Goal: Task Accomplishment & Management: Complete application form

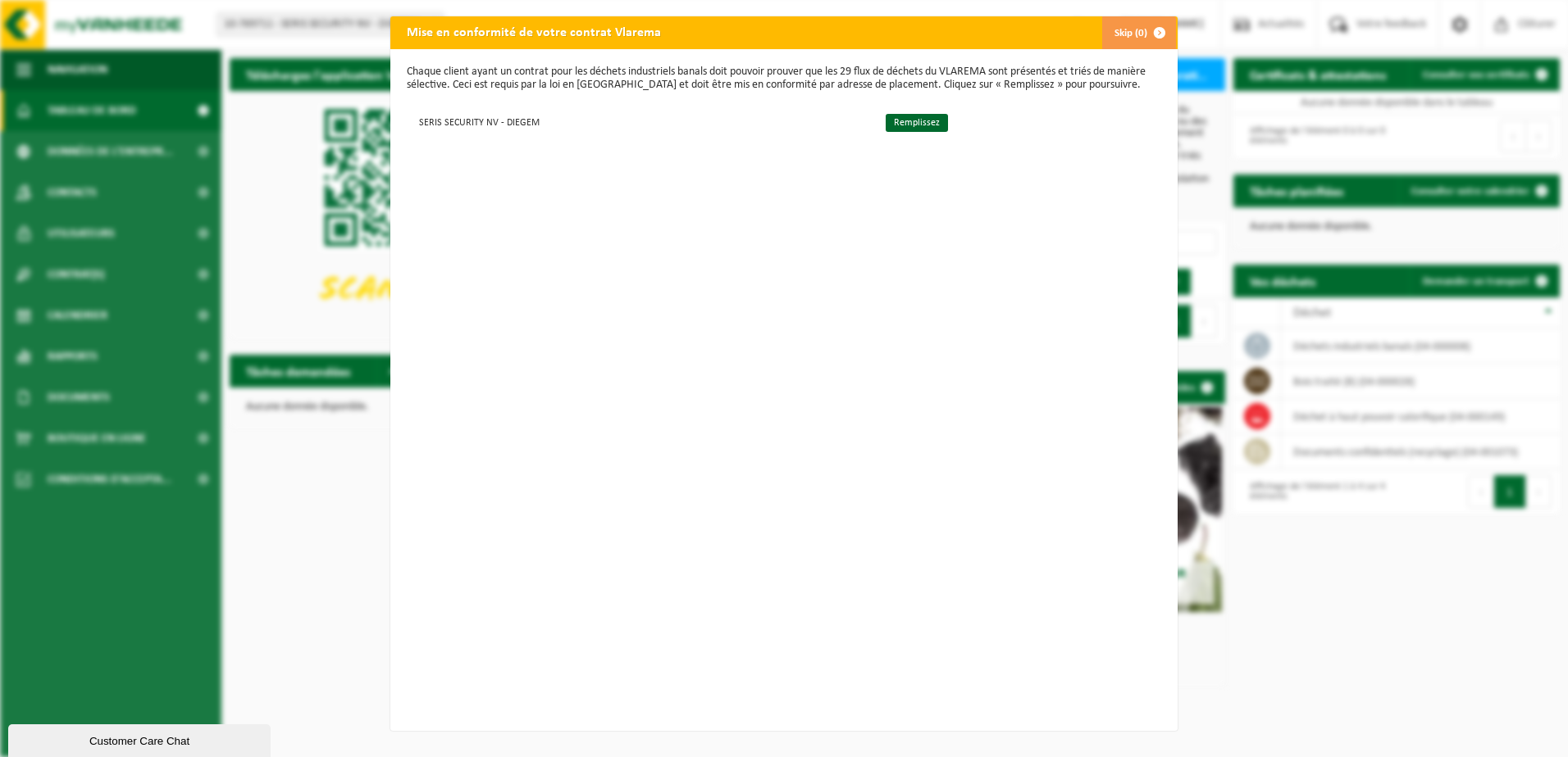
drag, startPoint x: 903, startPoint y: 124, endPoint x: 843, endPoint y: 213, distance: 107.3
click at [903, 124] on link "Remplissez" at bounding box center [916, 123] width 62 height 18
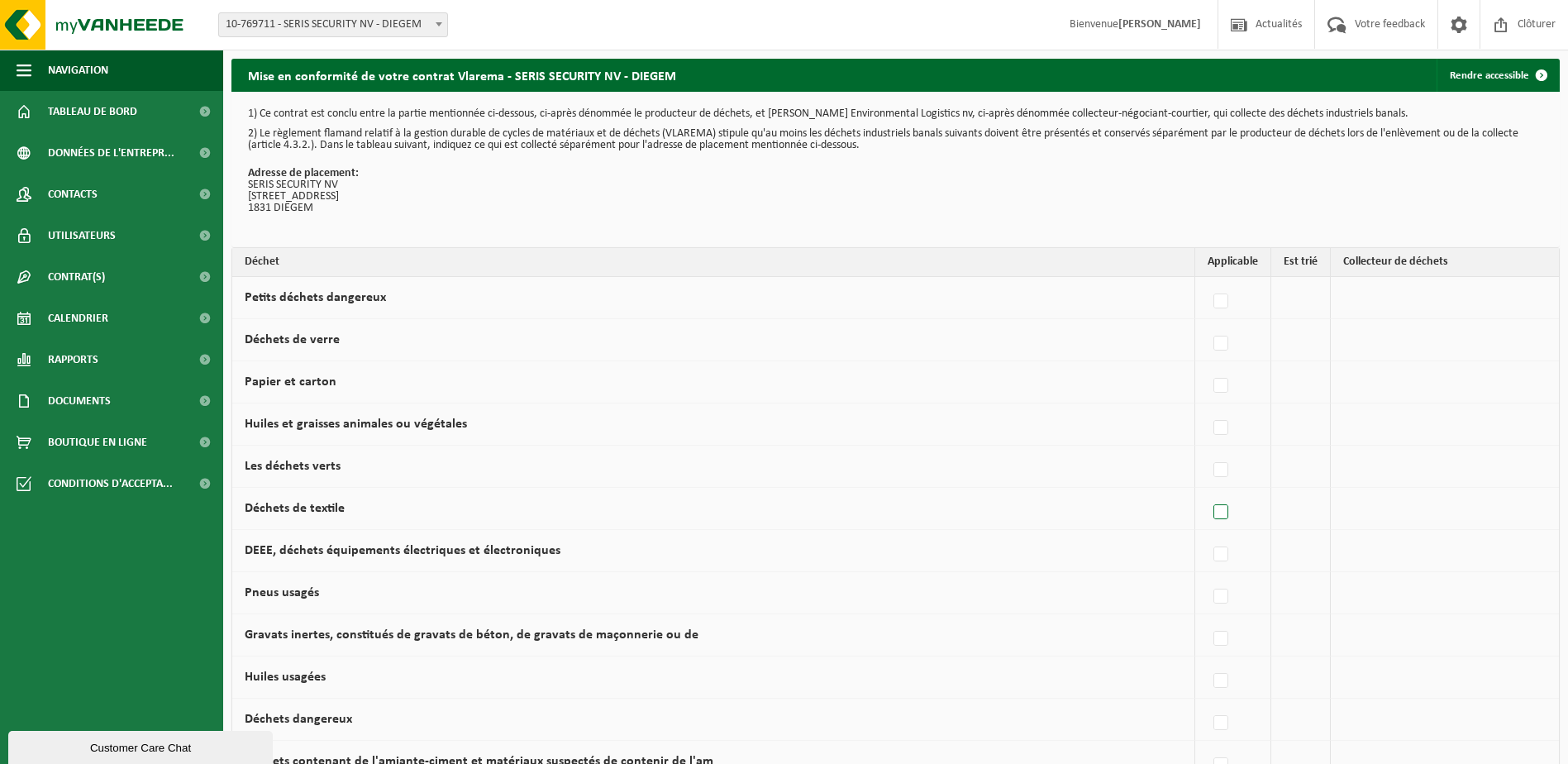
click at [1228, 522] on label at bounding box center [1222, 512] width 23 height 25
click at [1208, 492] on input "Déchets de textile" at bounding box center [1207, 491] width 1 height 1
checkbox input "true"
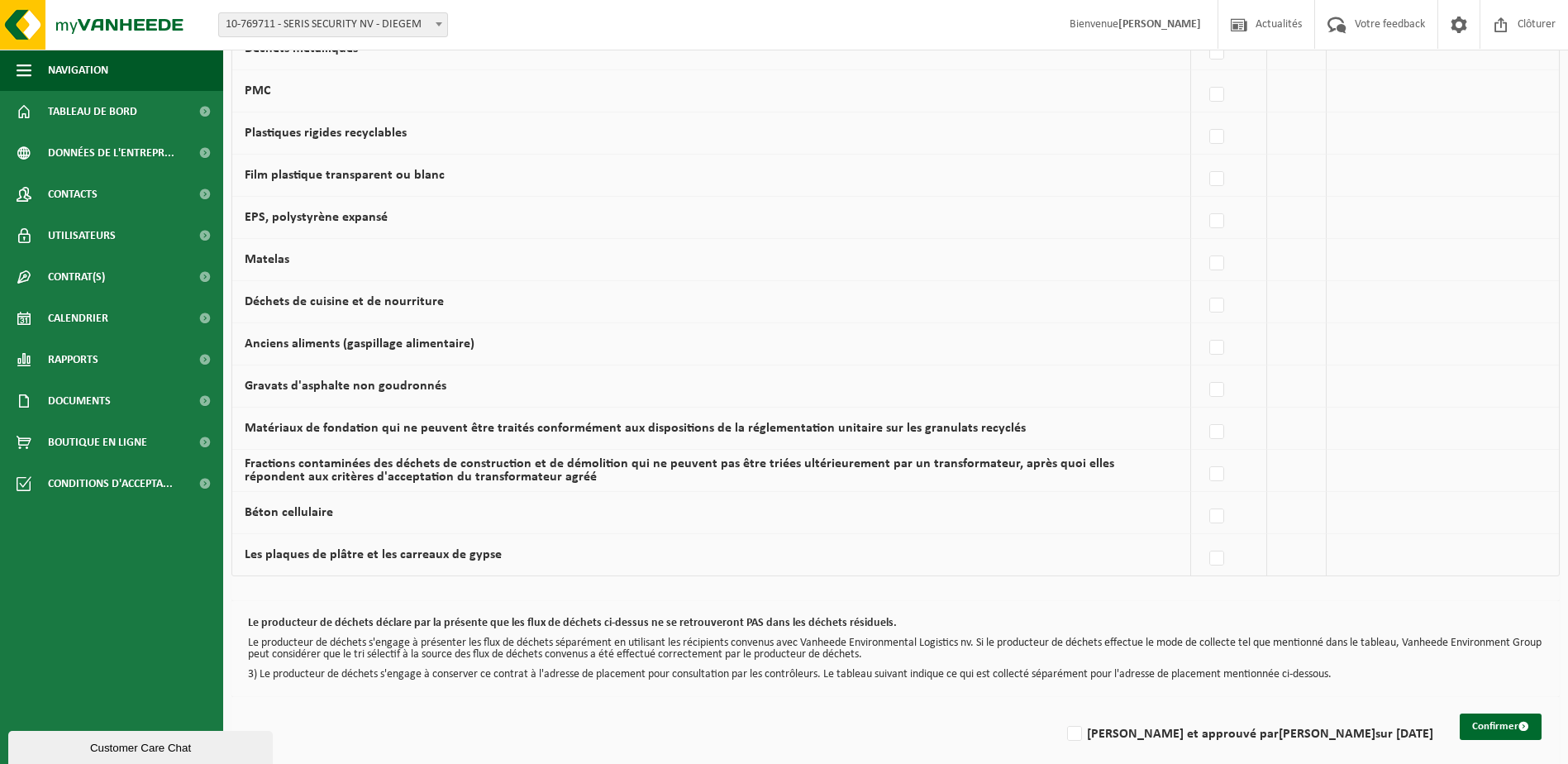
scroll to position [940, 0]
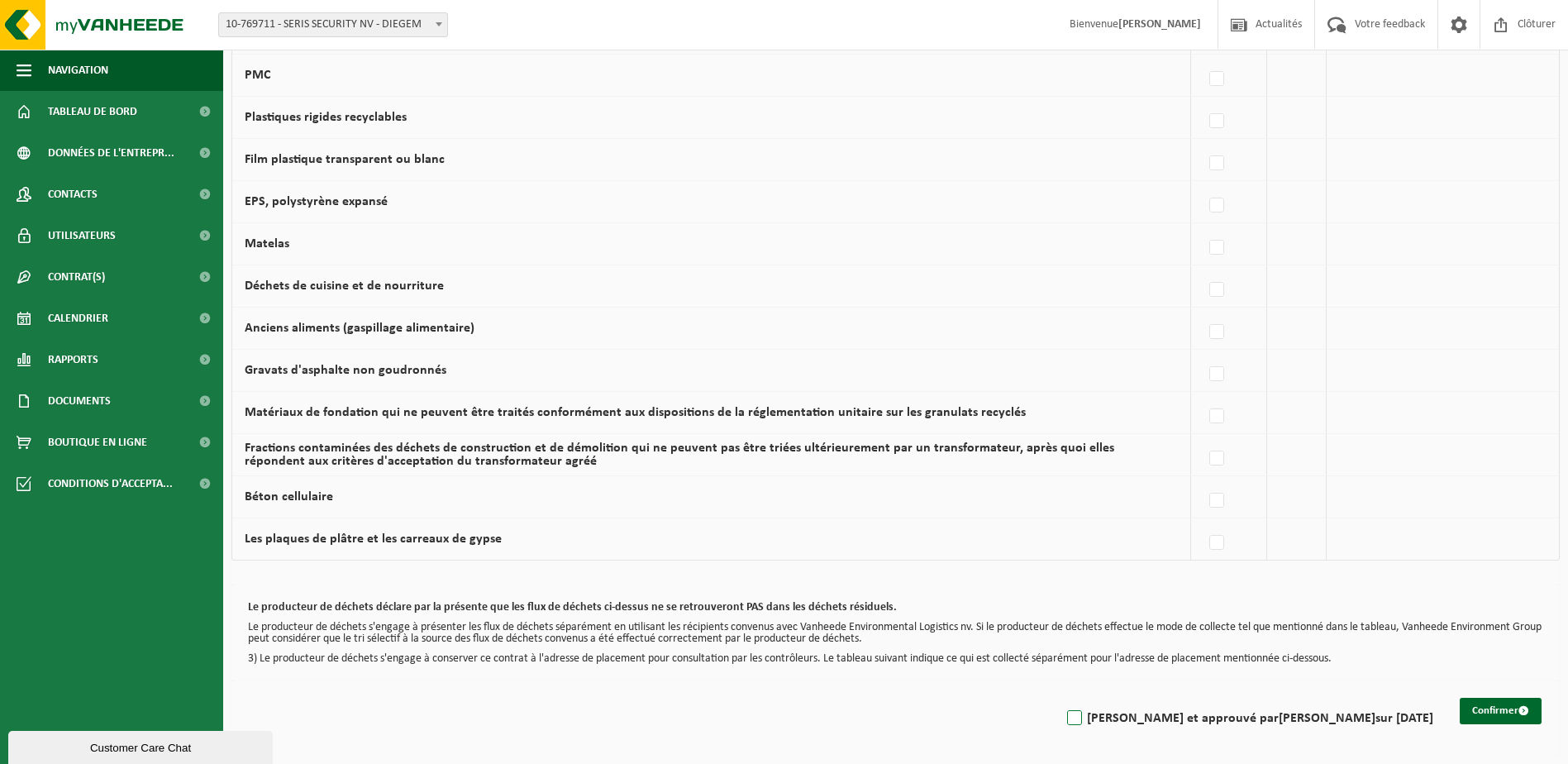
click at [1113, 720] on label "Lu et approuvé par MARC VANVLAENDEREN sur 25/09/25" at bounding box center [1249, 719] width 370 height 25
click at [1062, 699] on input "Lu et approuvé par MARC VANVLAENDEREN sur 25/09/25" at bounding box center [1061, 698] width 1 height 1
checkbox input "true"
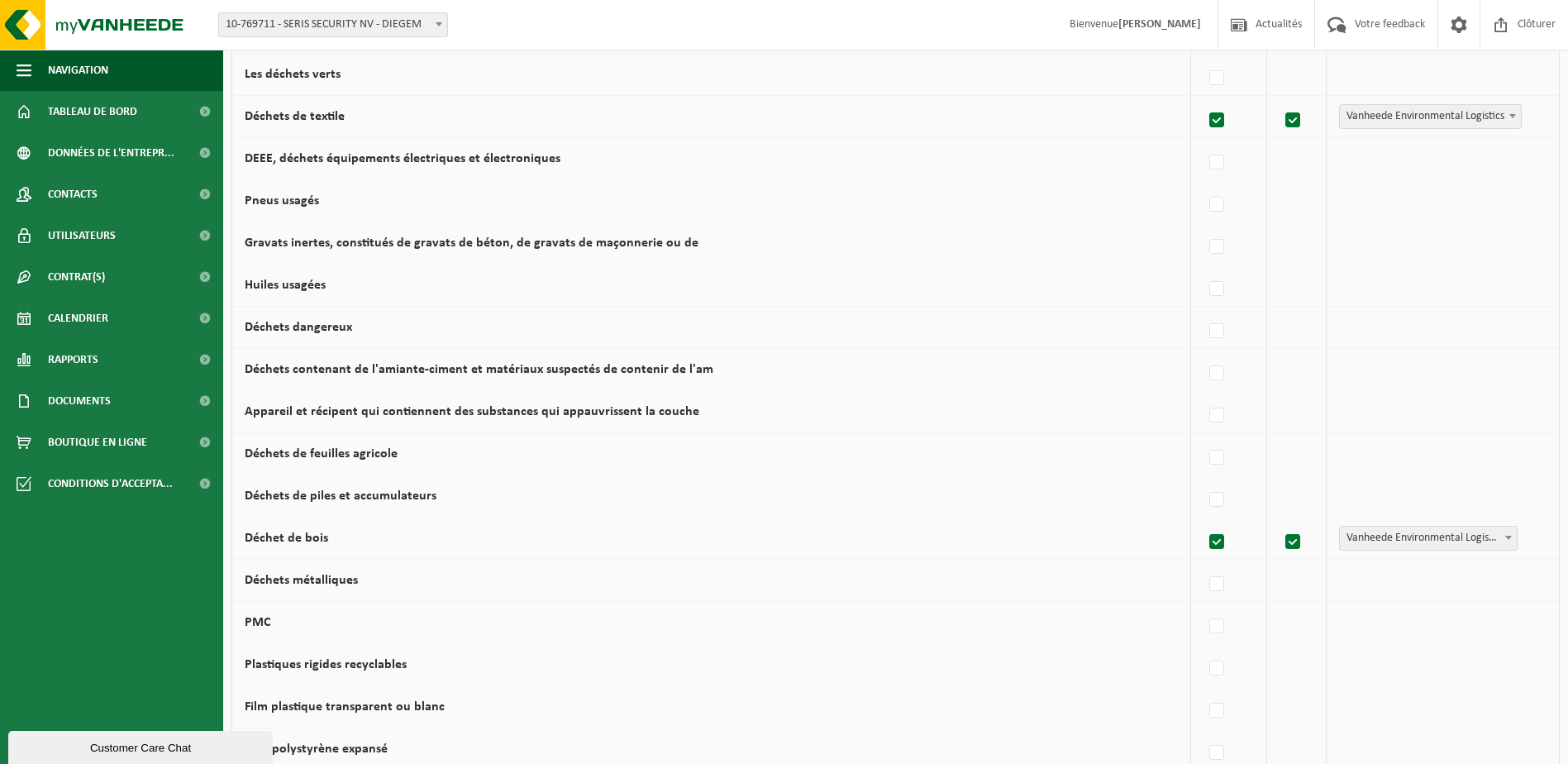
scroll to position [361, 0]
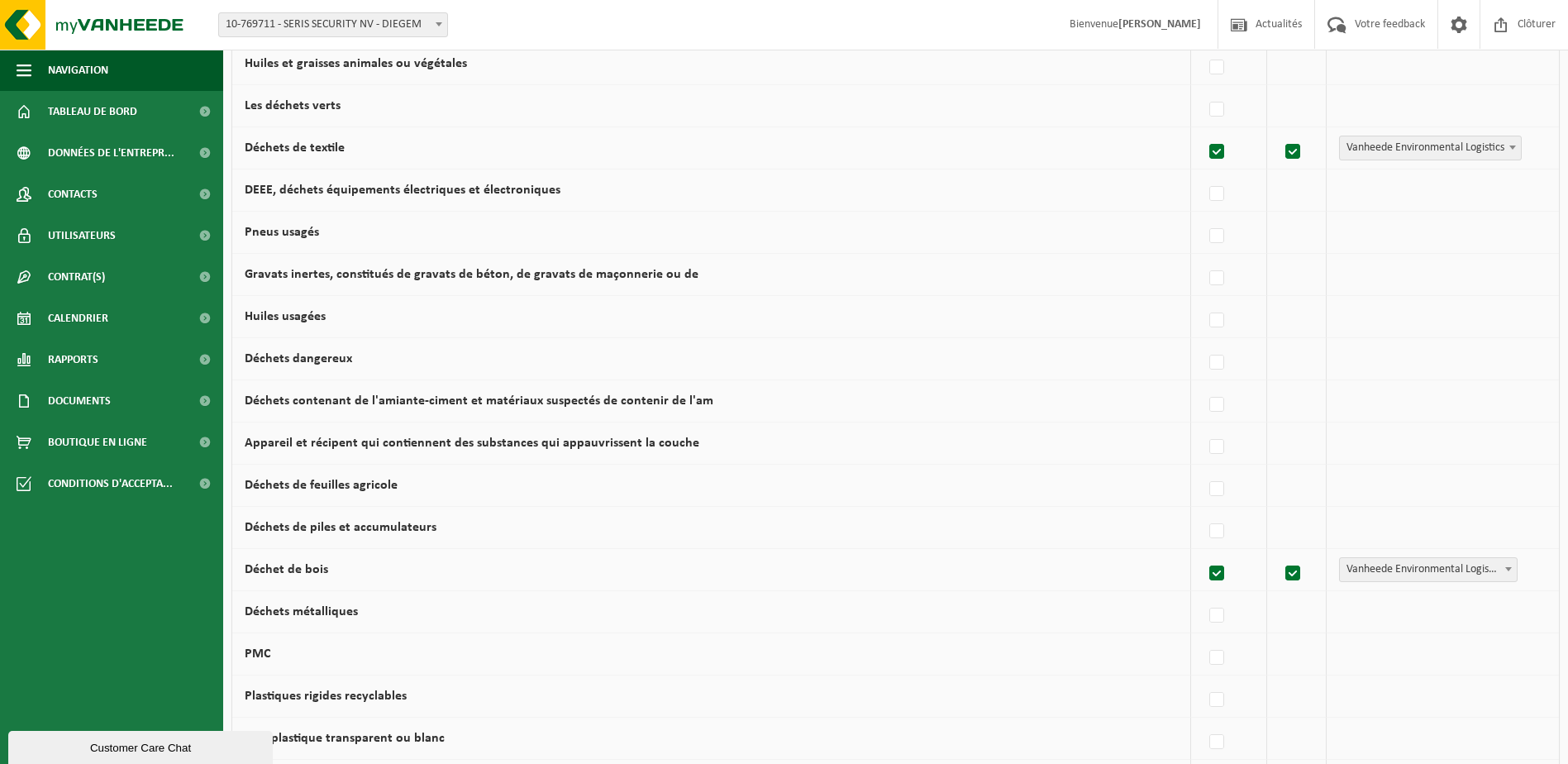
click at [1213, 573] on label at bounding box center [1217, 574] width 23 height 25
click at [1203, 553] on input "Déchet de bois" at bounding box center [1203, 553] width 1 height 1
checkbox input "false"
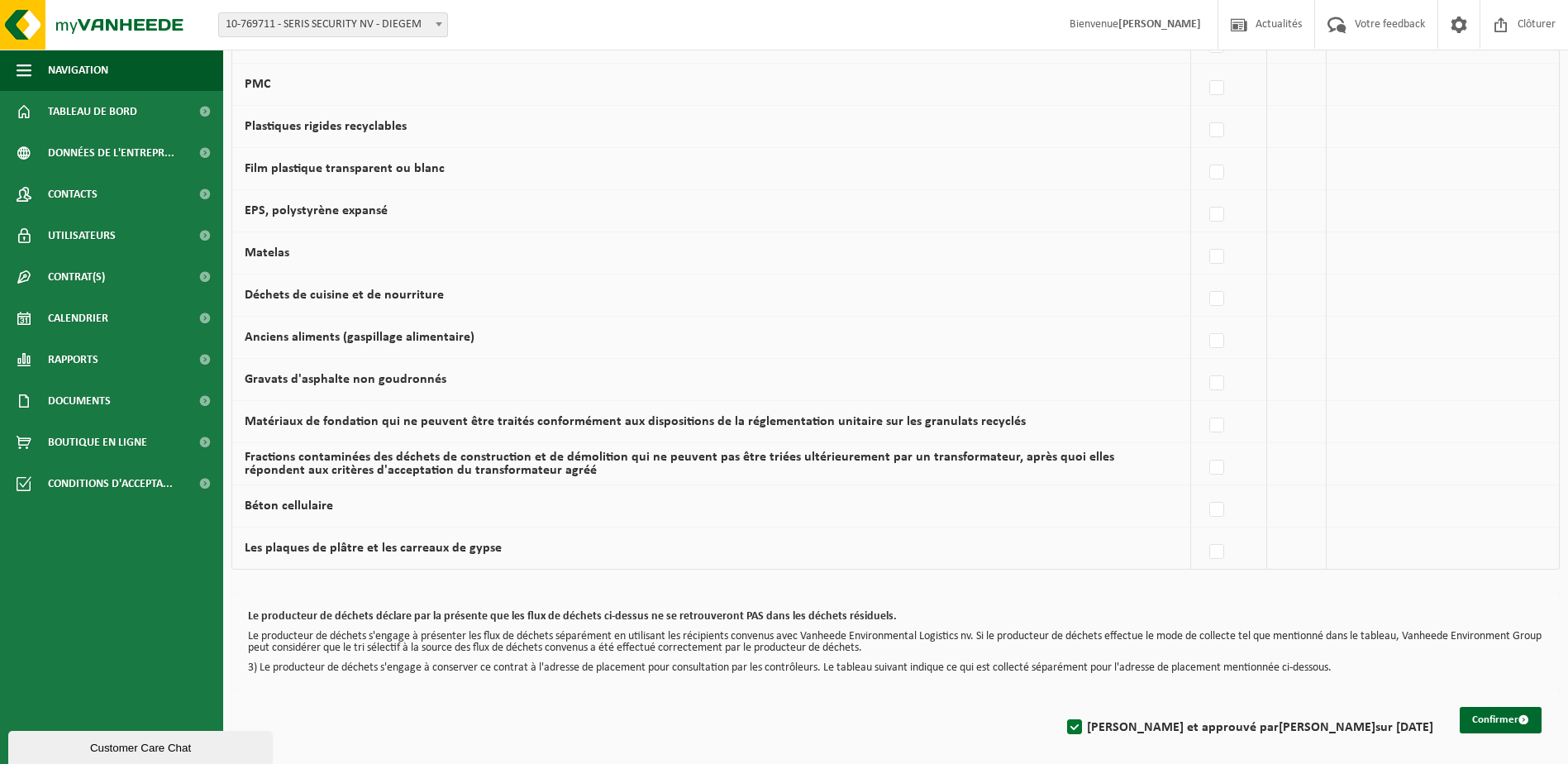
scroll to position [940, 0]
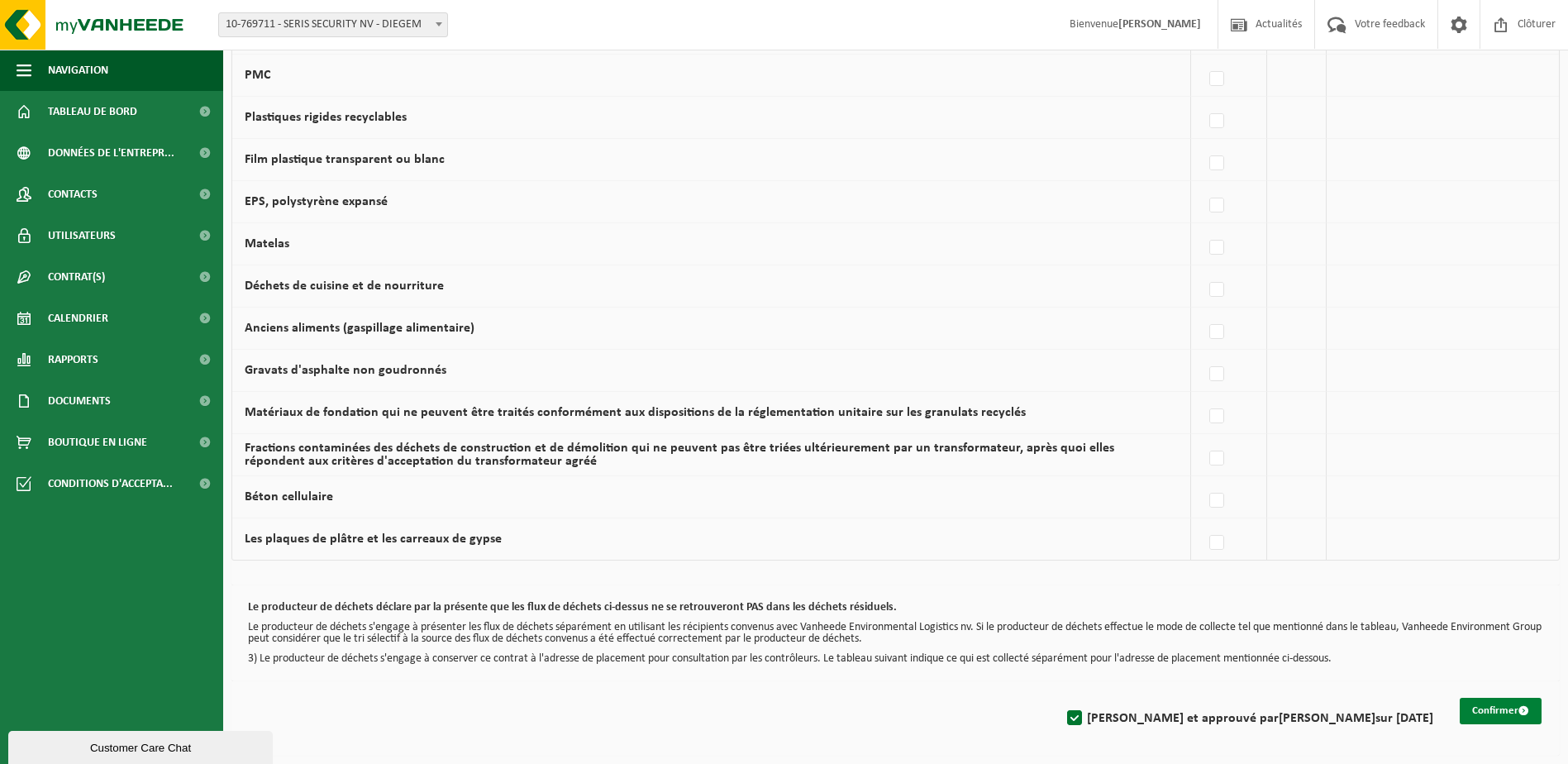
click at [1501, 713] on button "Confirmer" at bounding box center [1501, 711] width 82 height 26
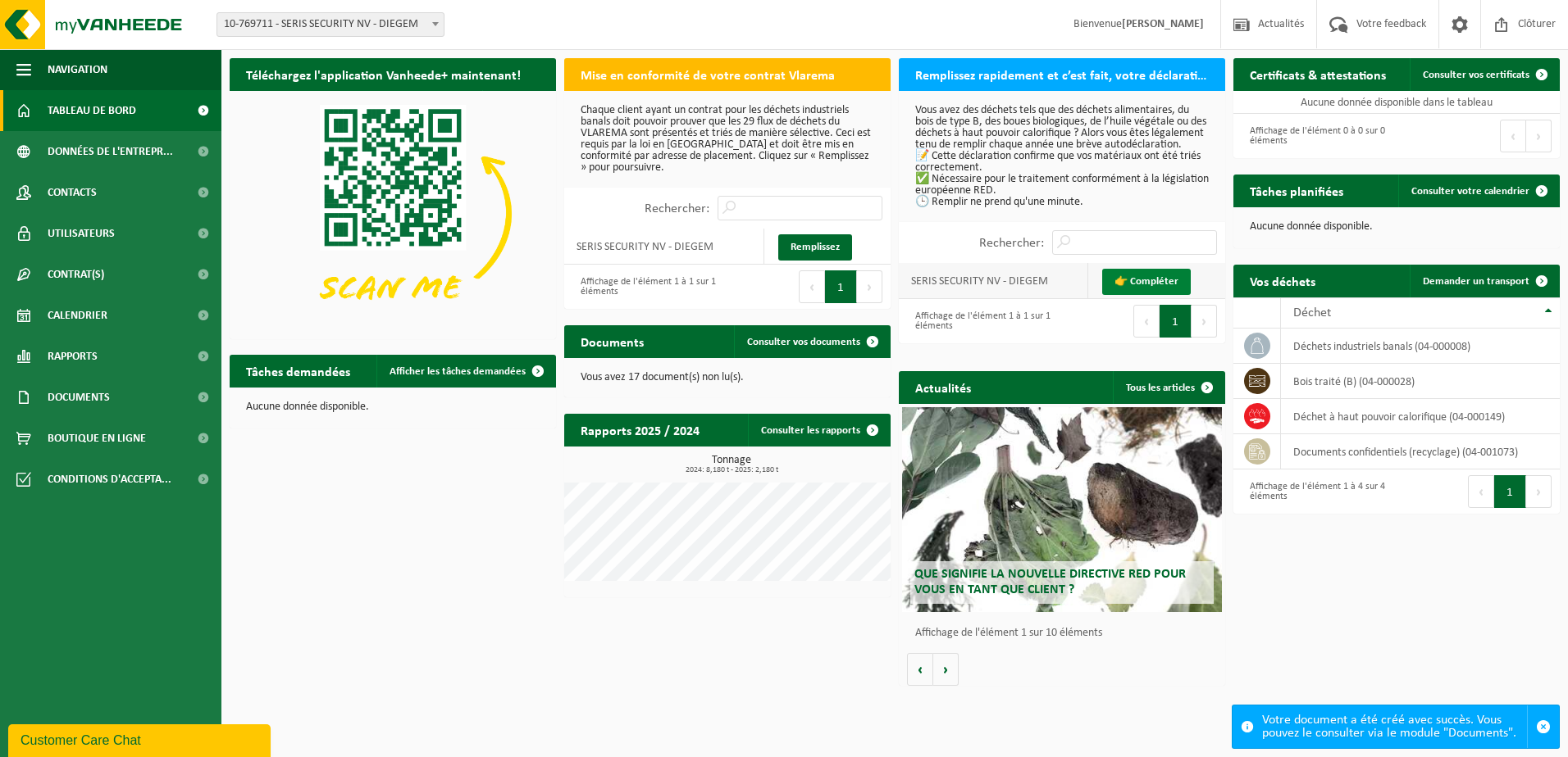
click at [1147, 290] on link "👉 Compléter" at bounding box center [1146, 281] width 88 height 26
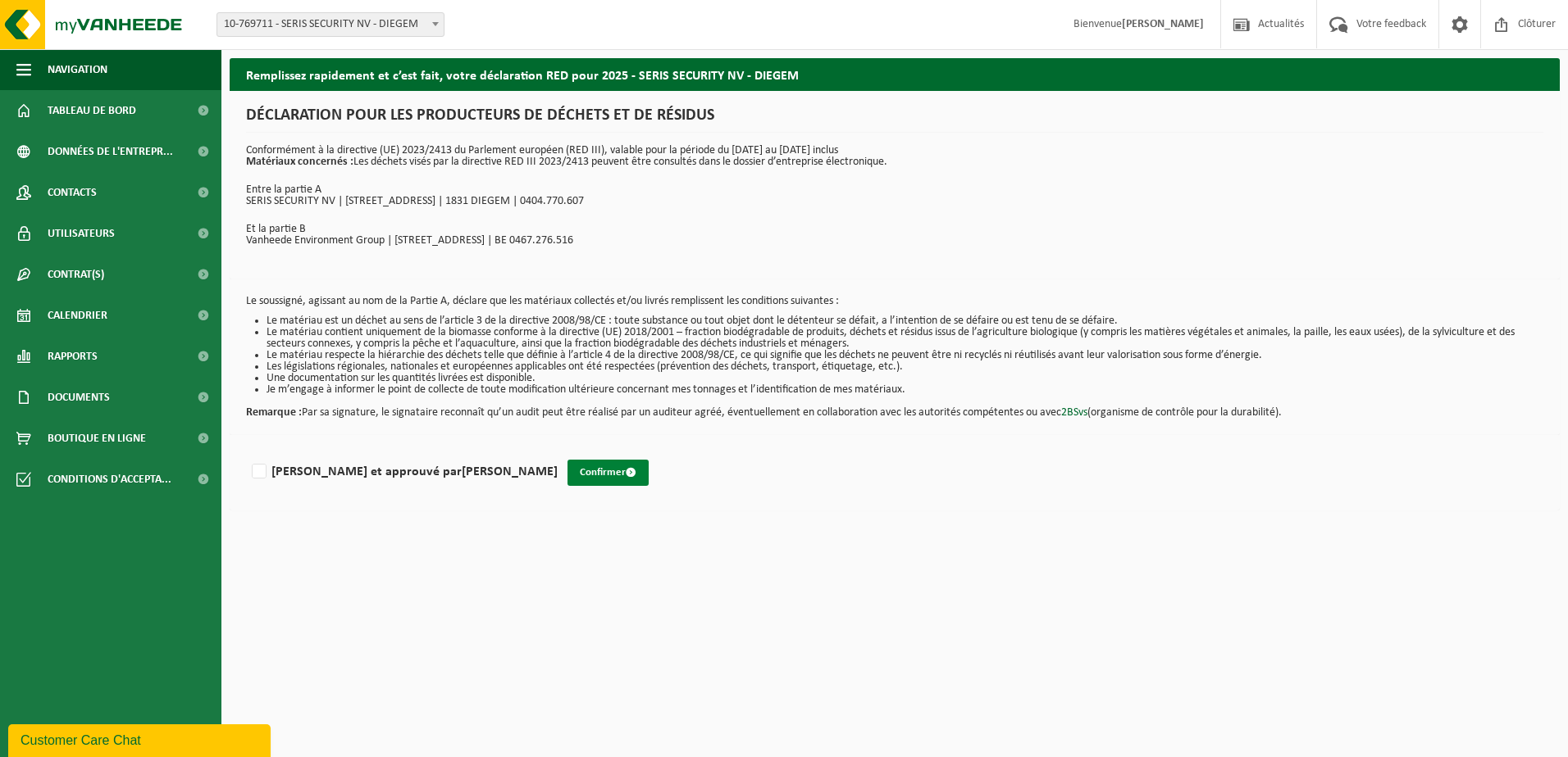
click at [576, 470] on button "Confirmer" at bounding box center [608, 472] width 81 height 26
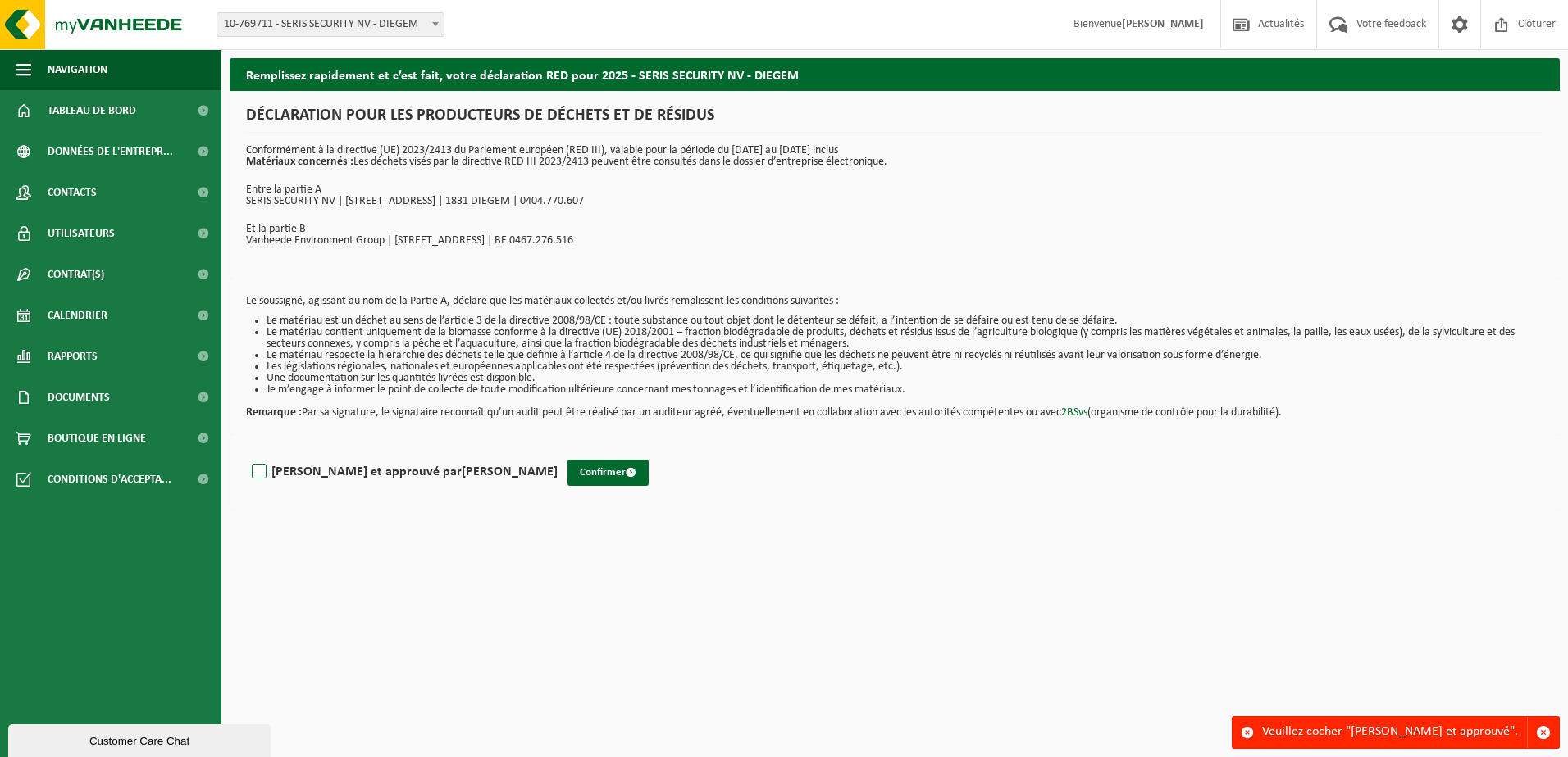
click at [263, 476] on label "Lu et approuvé par MARC VANVLAENDEREN" at bounding box center [403, 471] width 309 height 24
click at [558, 451] on input "Lu et approuvé par MARC VANVLAENDEREN" at bounding box center [558, 451] width 1 height 1
checkbox input "true"
click at [567, 476] on button "Confirmer" at bounding box center [608, 472] width 81 height 26
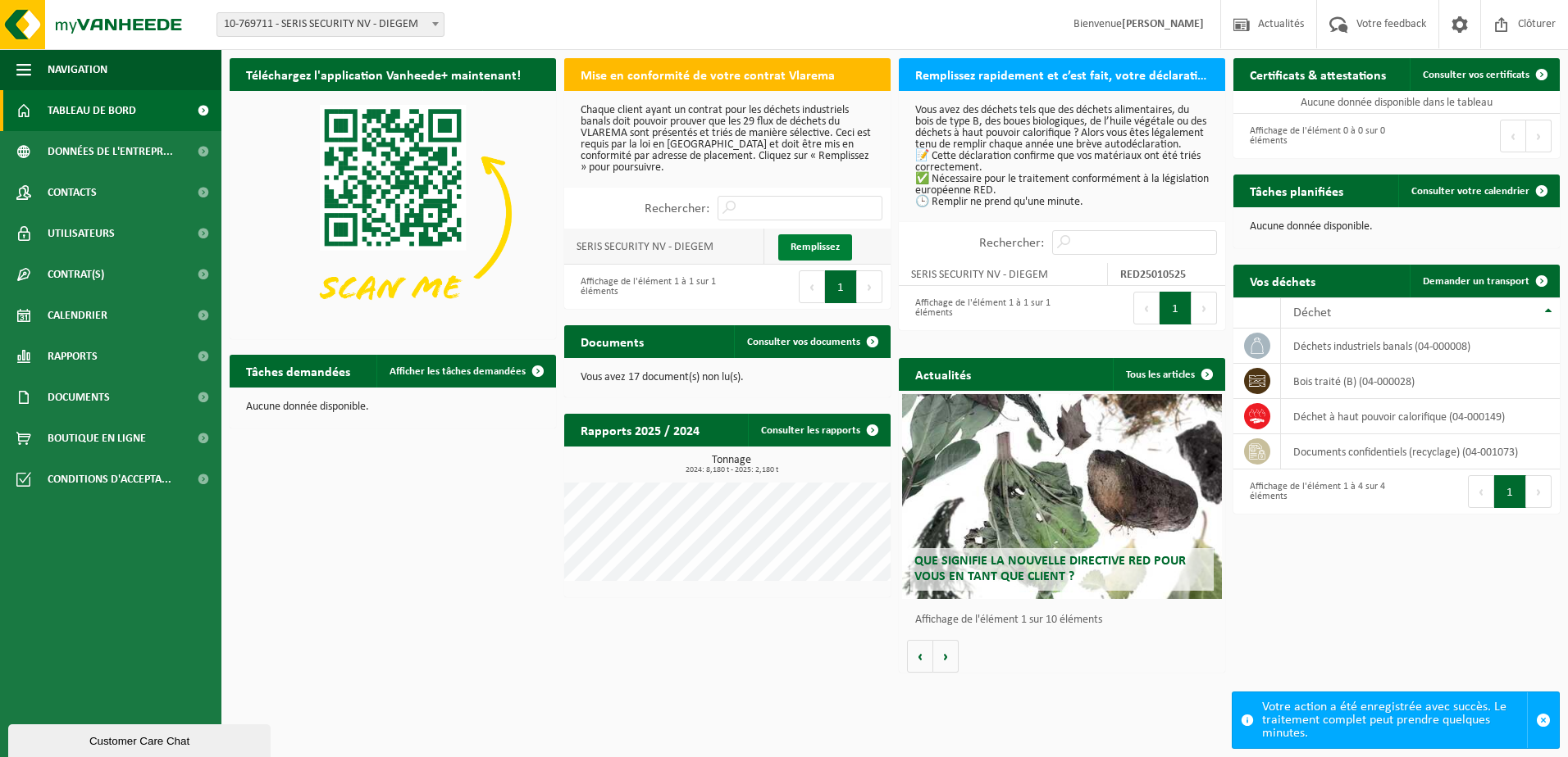
click at [806, 248] on link "Remplissez" at bounding box center [815, 247] width 74 height 26
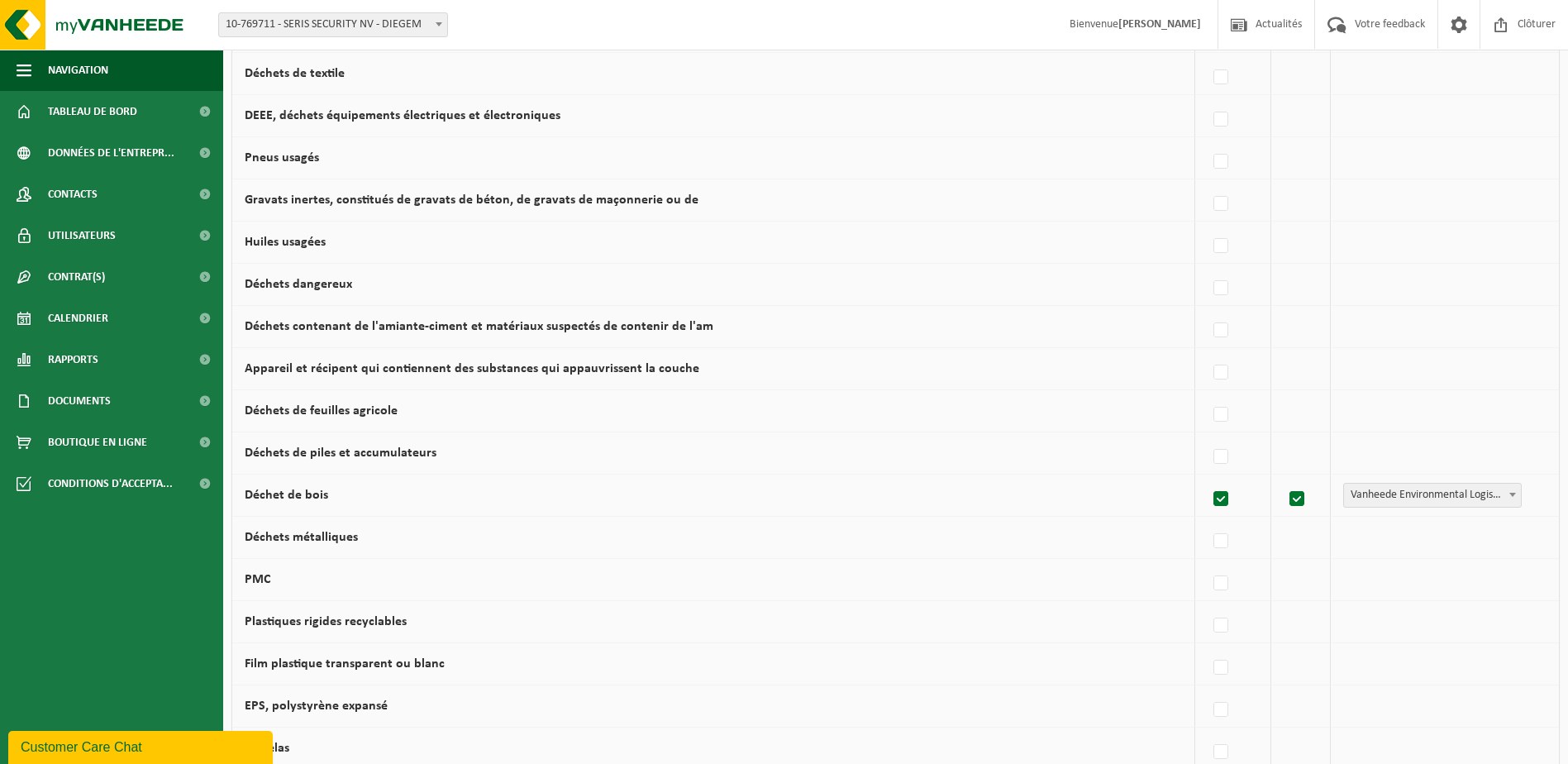
scroll to position [414, 0]
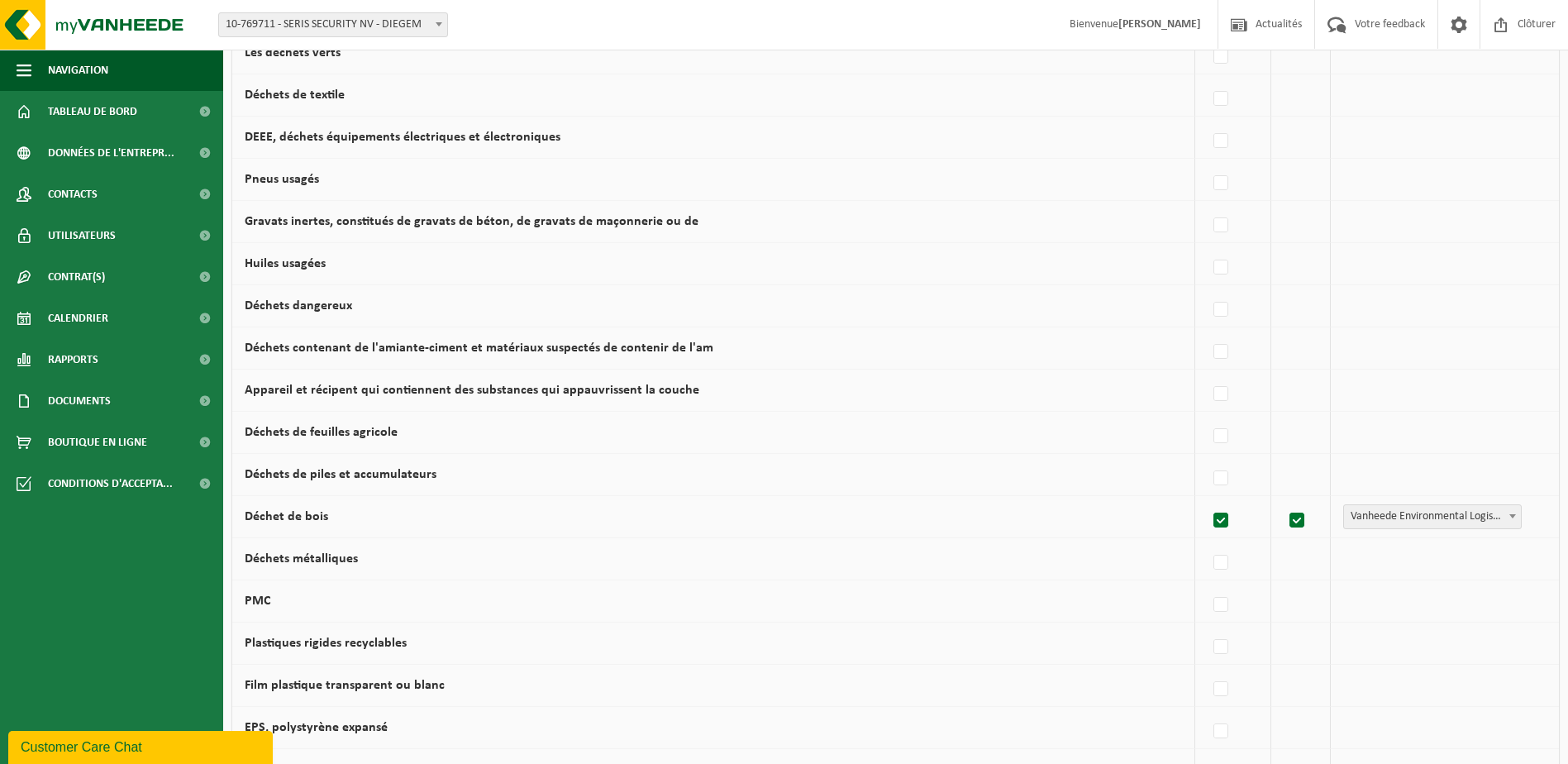
click at [1219, 518] on label at bounding box center [1222, 520] width 23 height 25
click at [1208, 500] on input "Déchet de bois" at bounding box center [1207, 499] width 1 height 1
checkbox input "false"
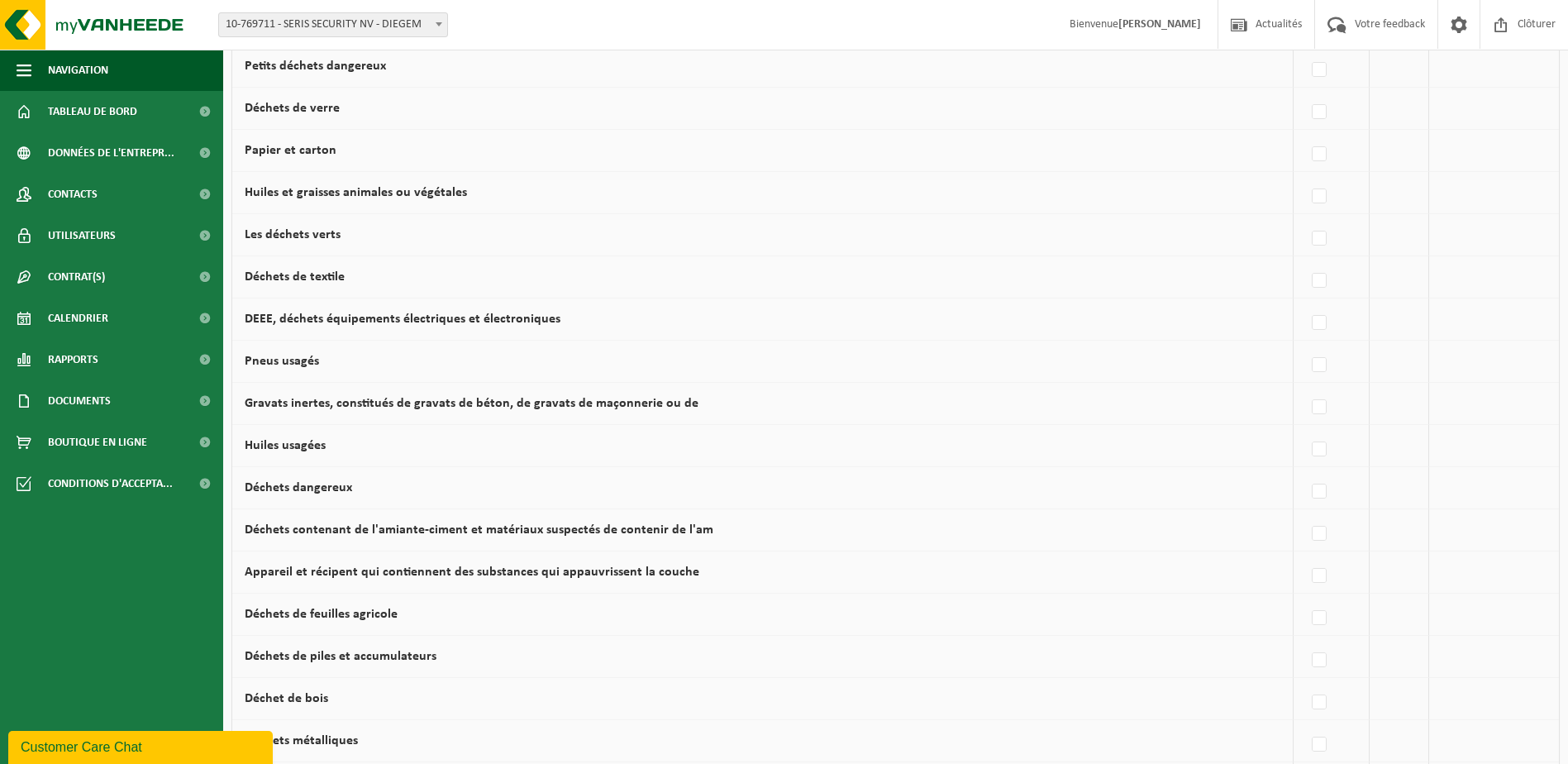
scroll to position [166, 0]
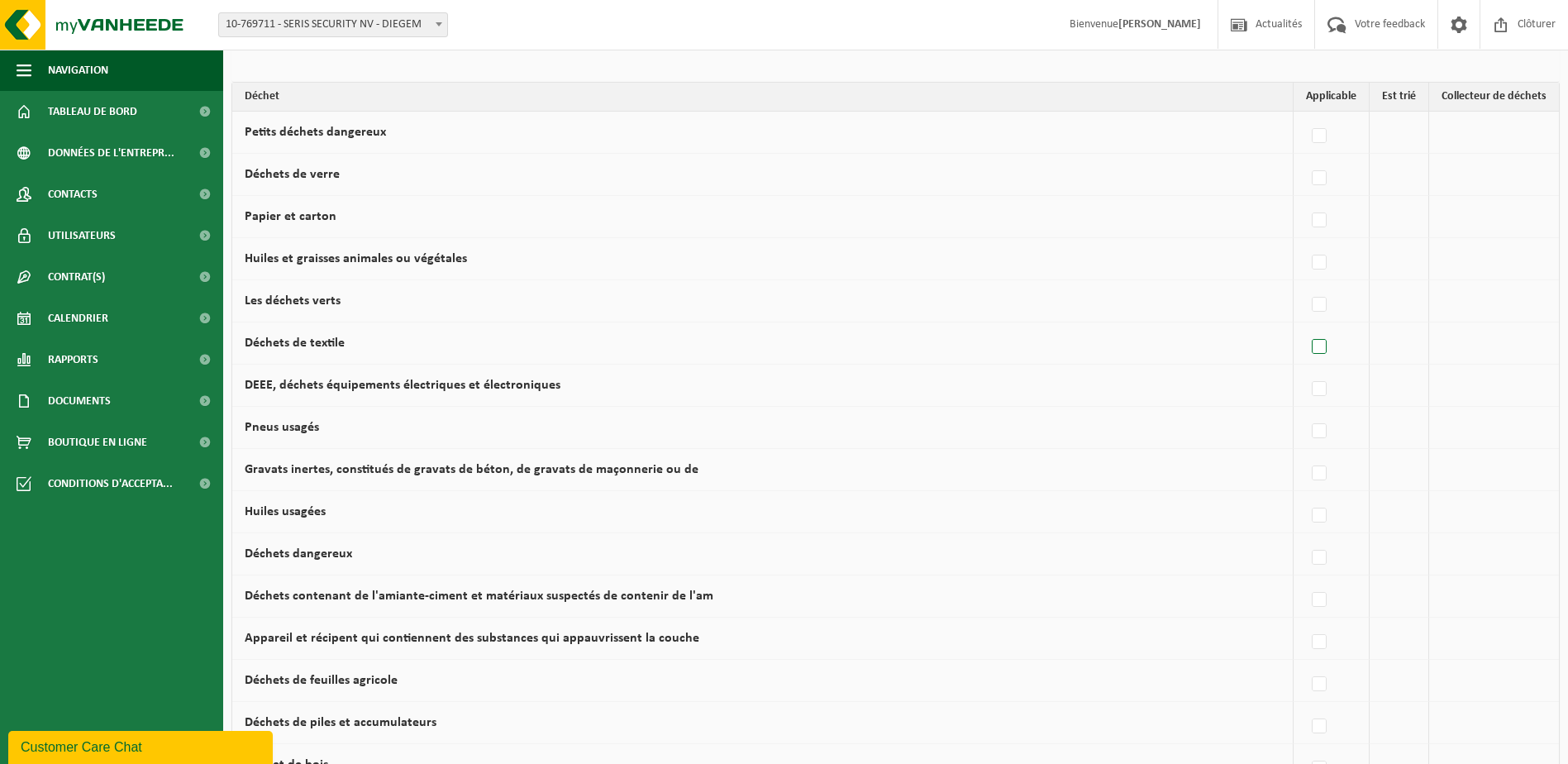
click at [1329, 354] on label at bounding box center [1320, 347] width 23 height 25
click at [1306, 327] on input "Déchets de textile" at bounding box center [1305, 326] width 1 height 1
checkbox input "true"
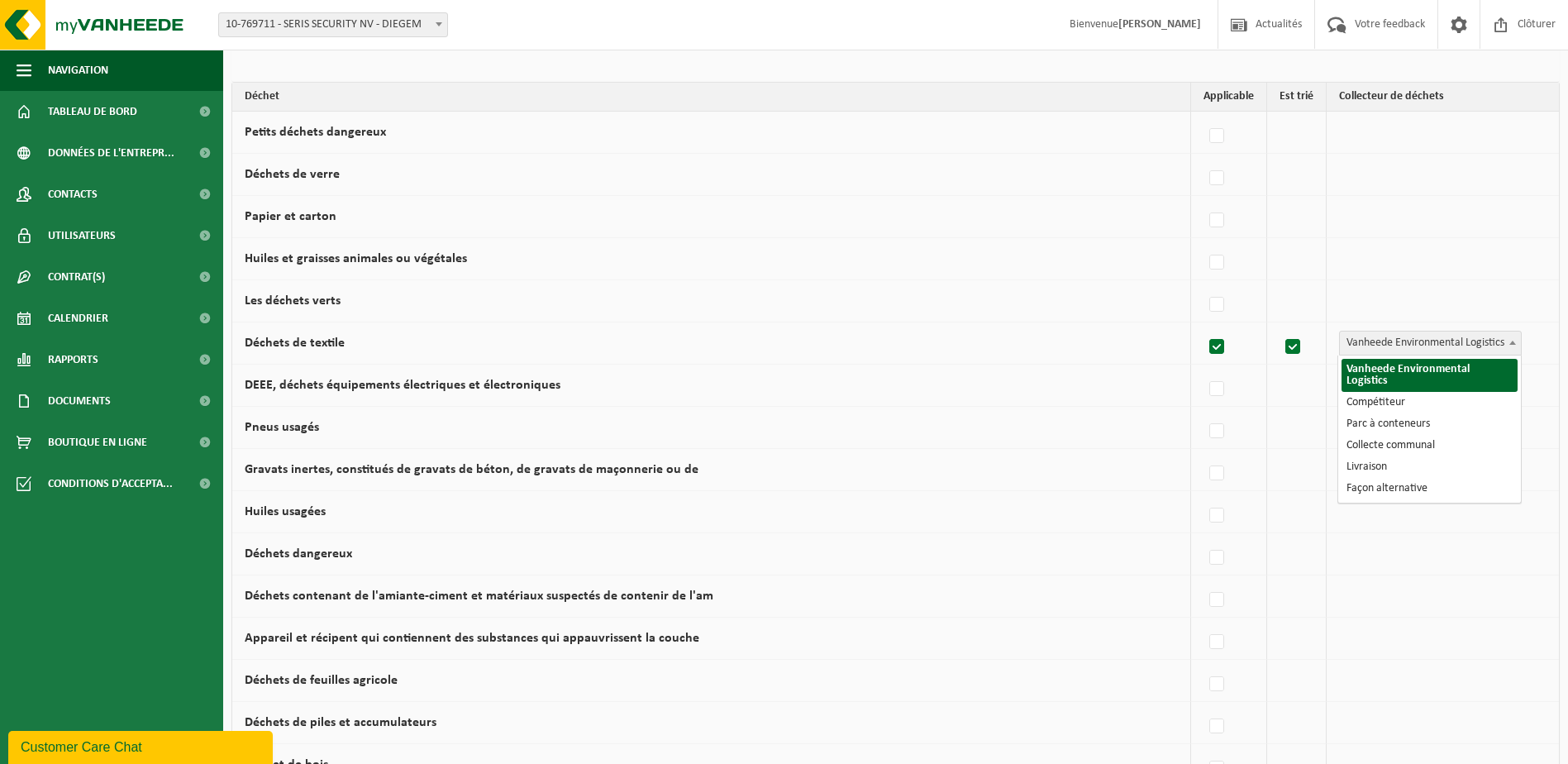
click at [1471, 343] on span "Vanheede Environmental Logistics" at bounding box center [1430, 343] width 181 height 23
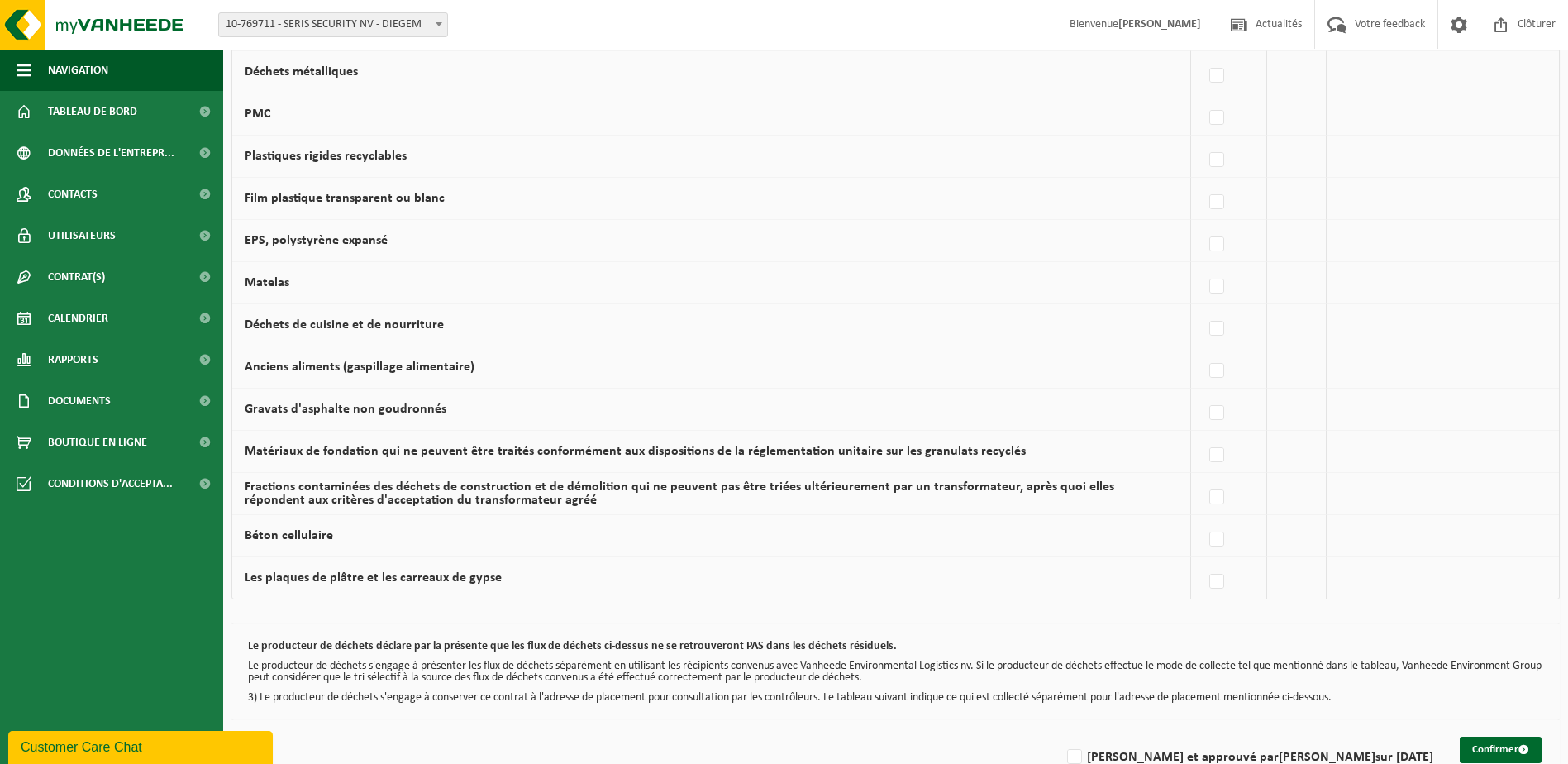
scroll to position [940, 0]
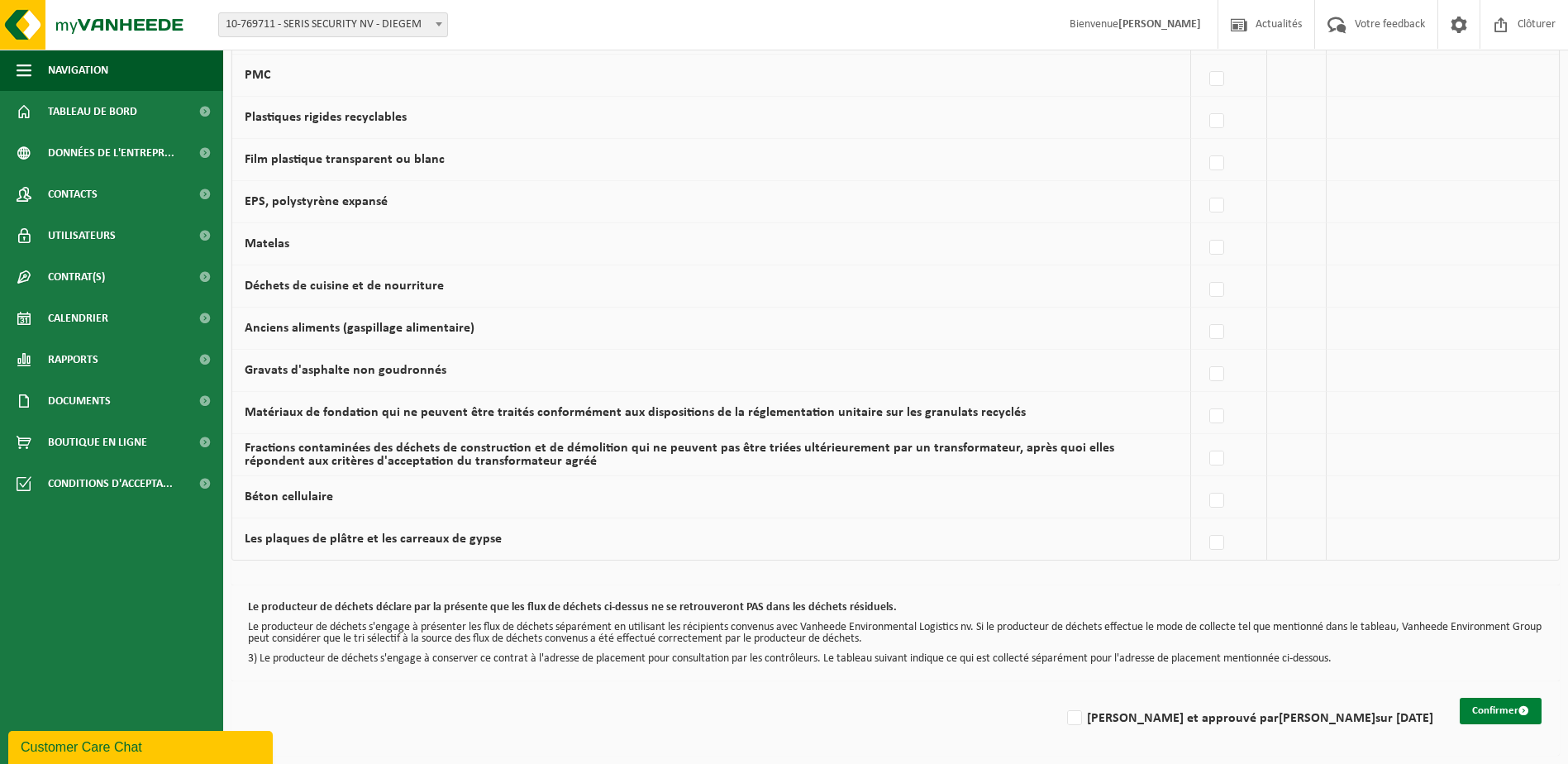
click at [1480, 704] on button "Confirmer" at bounding box center [1501, 711] width 82 height 26
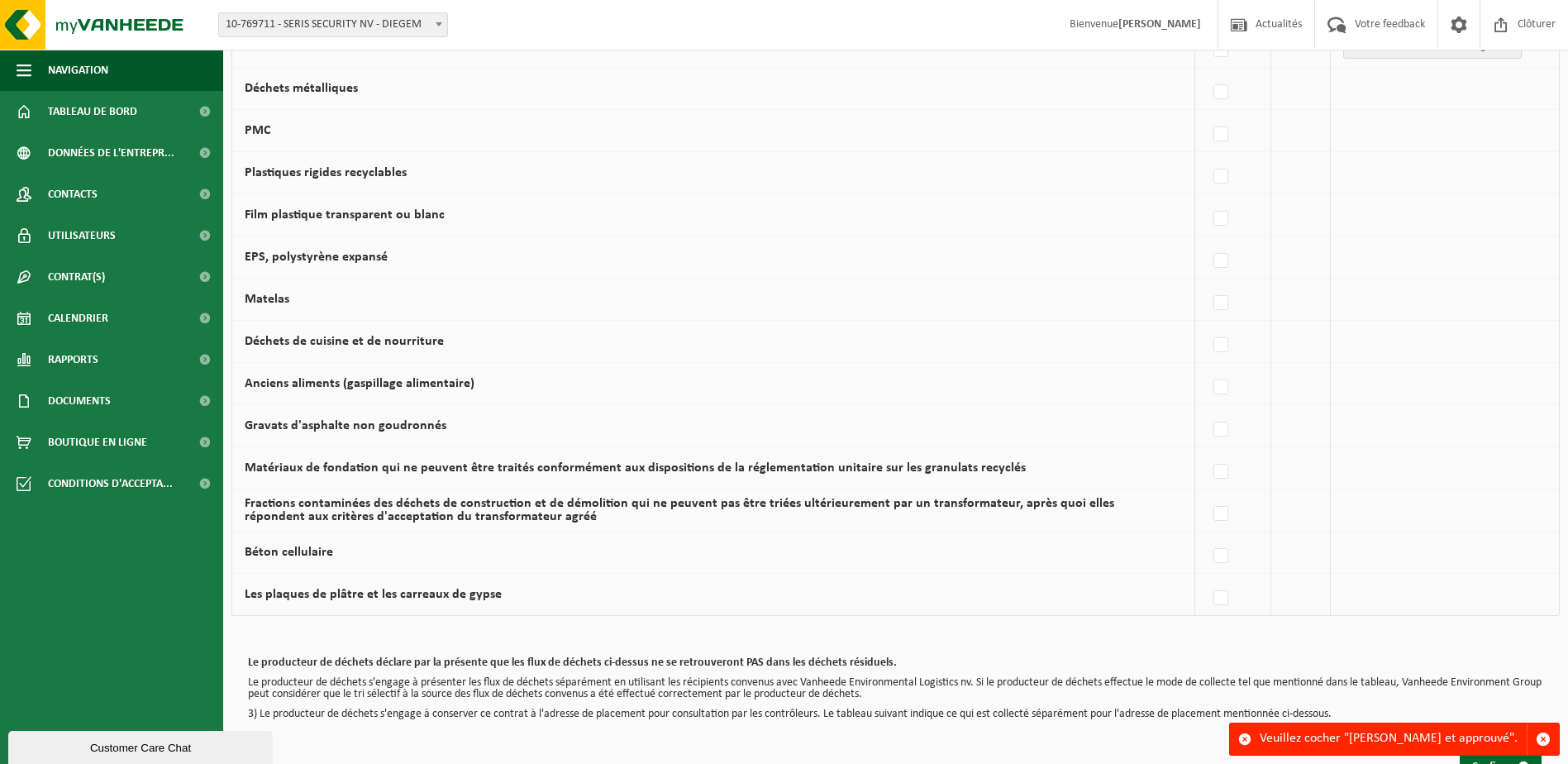
scroll to position [940, 0]
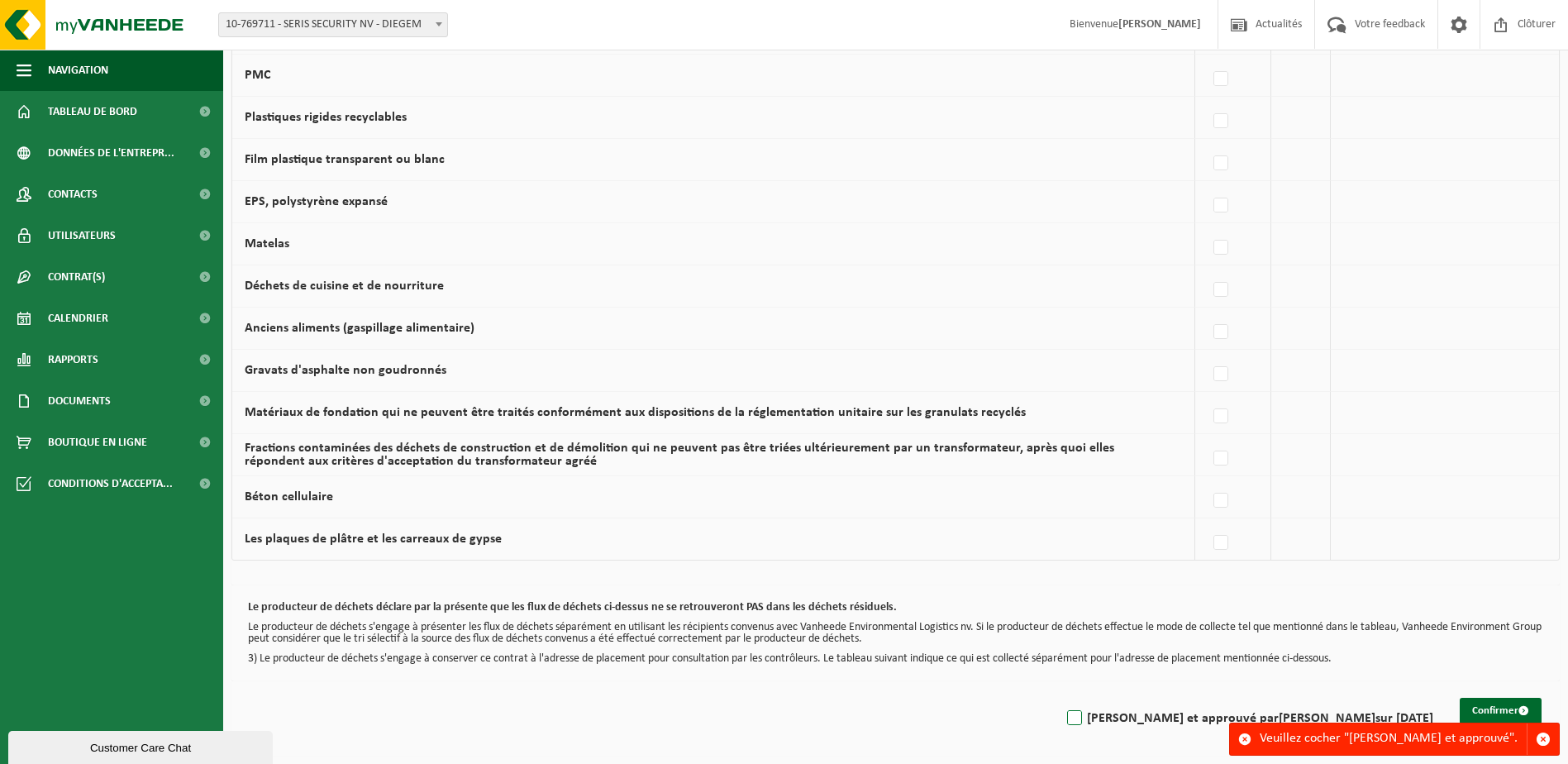
drag, startPoint x: 1107, startPoint y: 724, endPoint x: 1234, endPoint y: 714, distance: 127.4
click at [1107, 723] on label "Lu et approuvé par MARC VANVLAENDEREN sur 25/09/25" at bounding box center [1249, 719] width 370 height 25
click at [1062, 699] on input "Lu et approuvé par MARC VANVLAENDEREN sur 25/09/25" at bounding box center [1061, 698] width 1 height 1
checkbox input "true"
click at [1476, 711] on button "Confirmer" at bounding box center [1501, 711] width 82 height 26
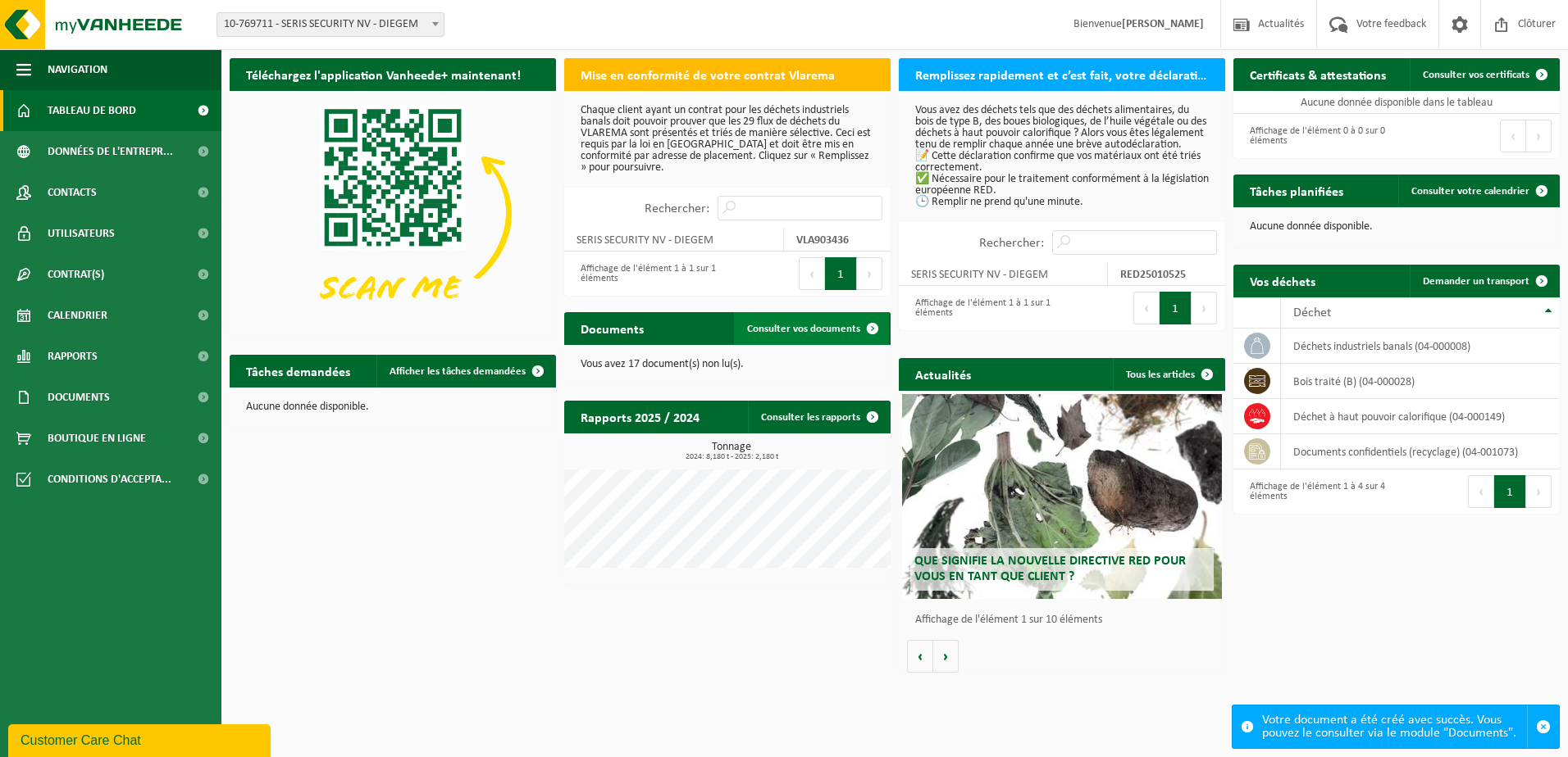
click at [773, 325] on span "Consulter vos documents" at bounding box center [804, 329] width 114 height 11
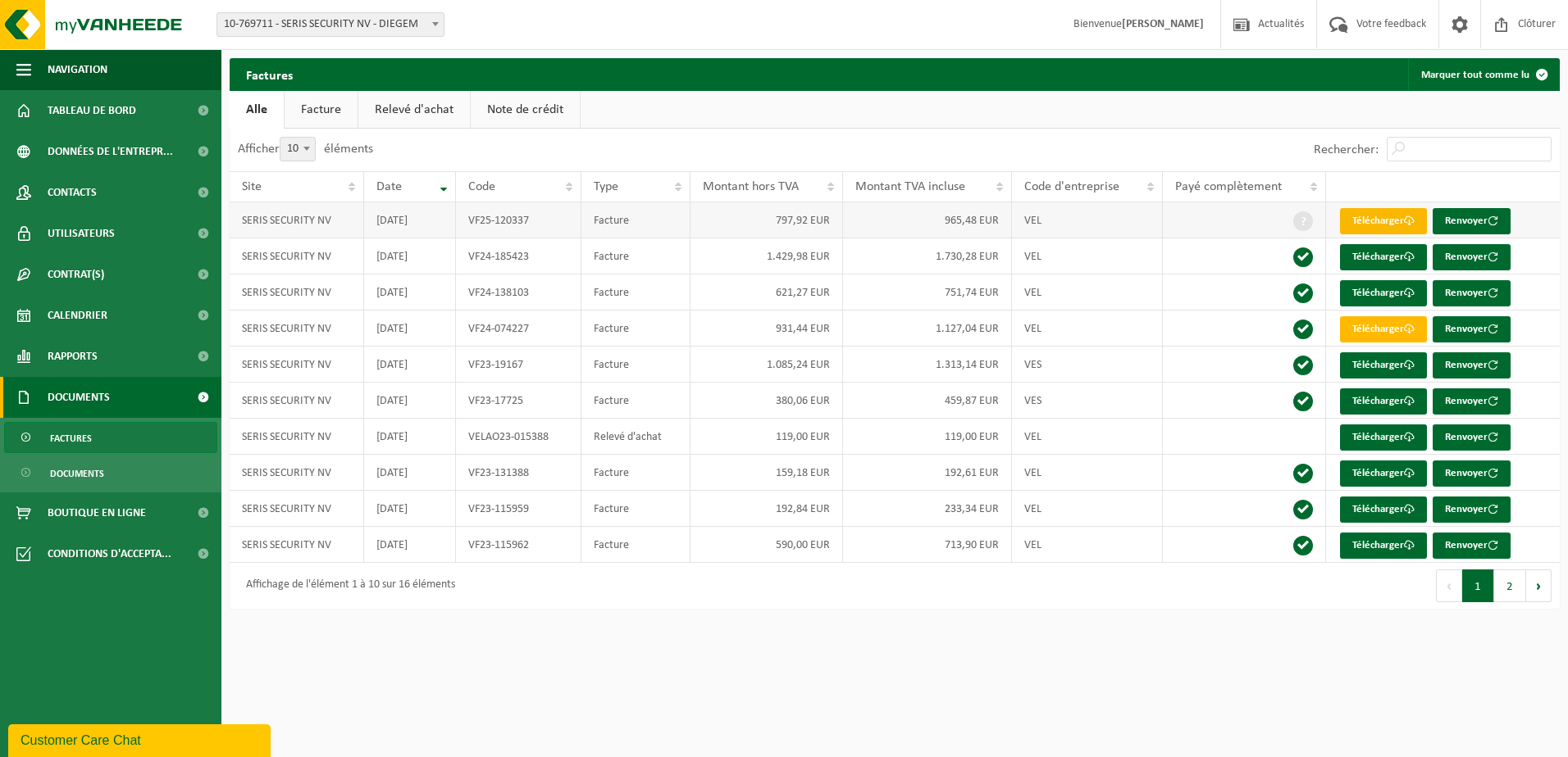
click at [1395, 222] on link "Télécharger" at bounding box center [1383, 221] width 87 height 26
click at [86, 114] on span "Tableau de bord" at bounding box center [92, 110] width 88 height 41
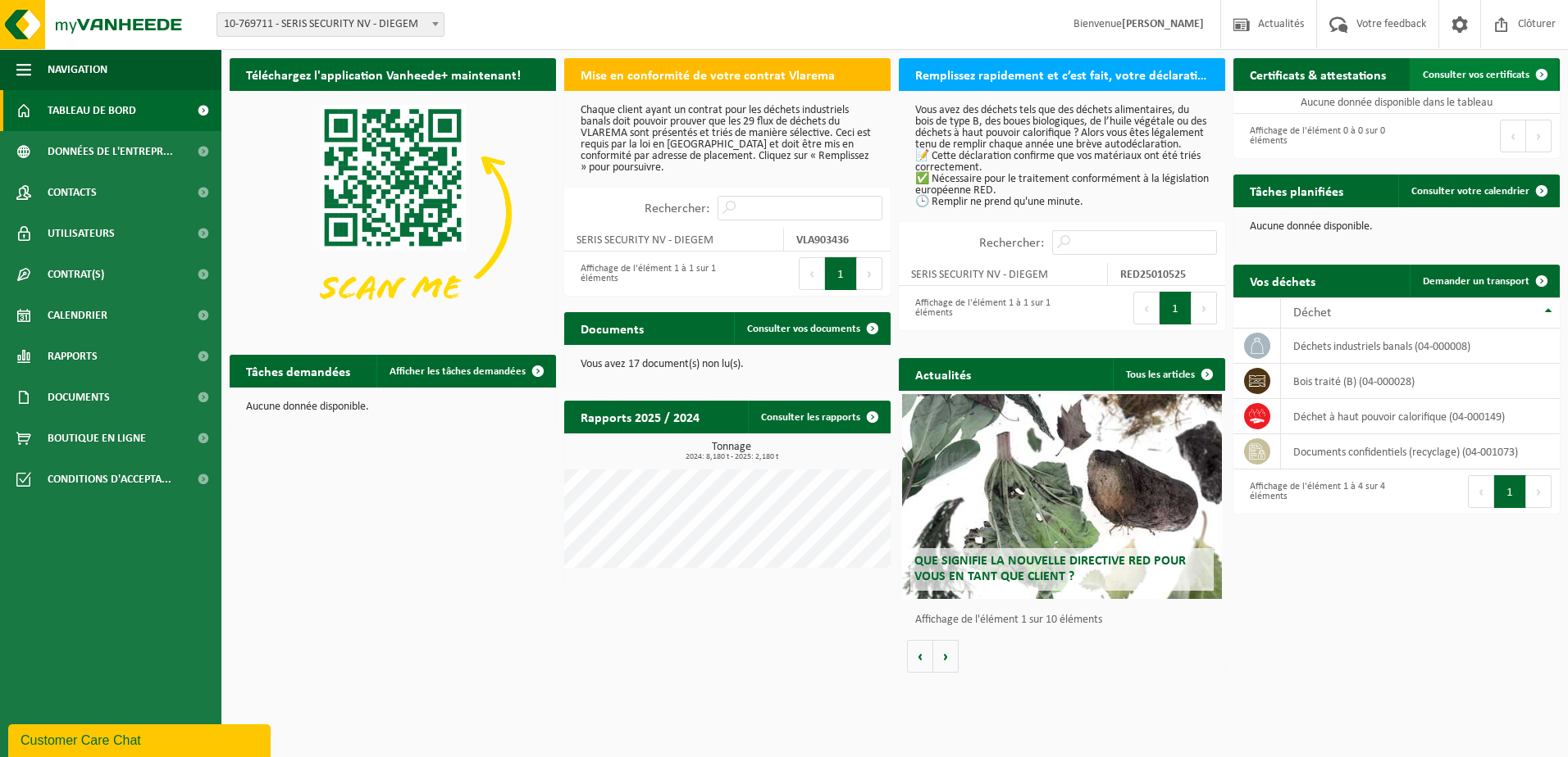
click at [1489, 70] on span "Consulter vos certificats" at bounding box center [1476, 75] width 106 height 11
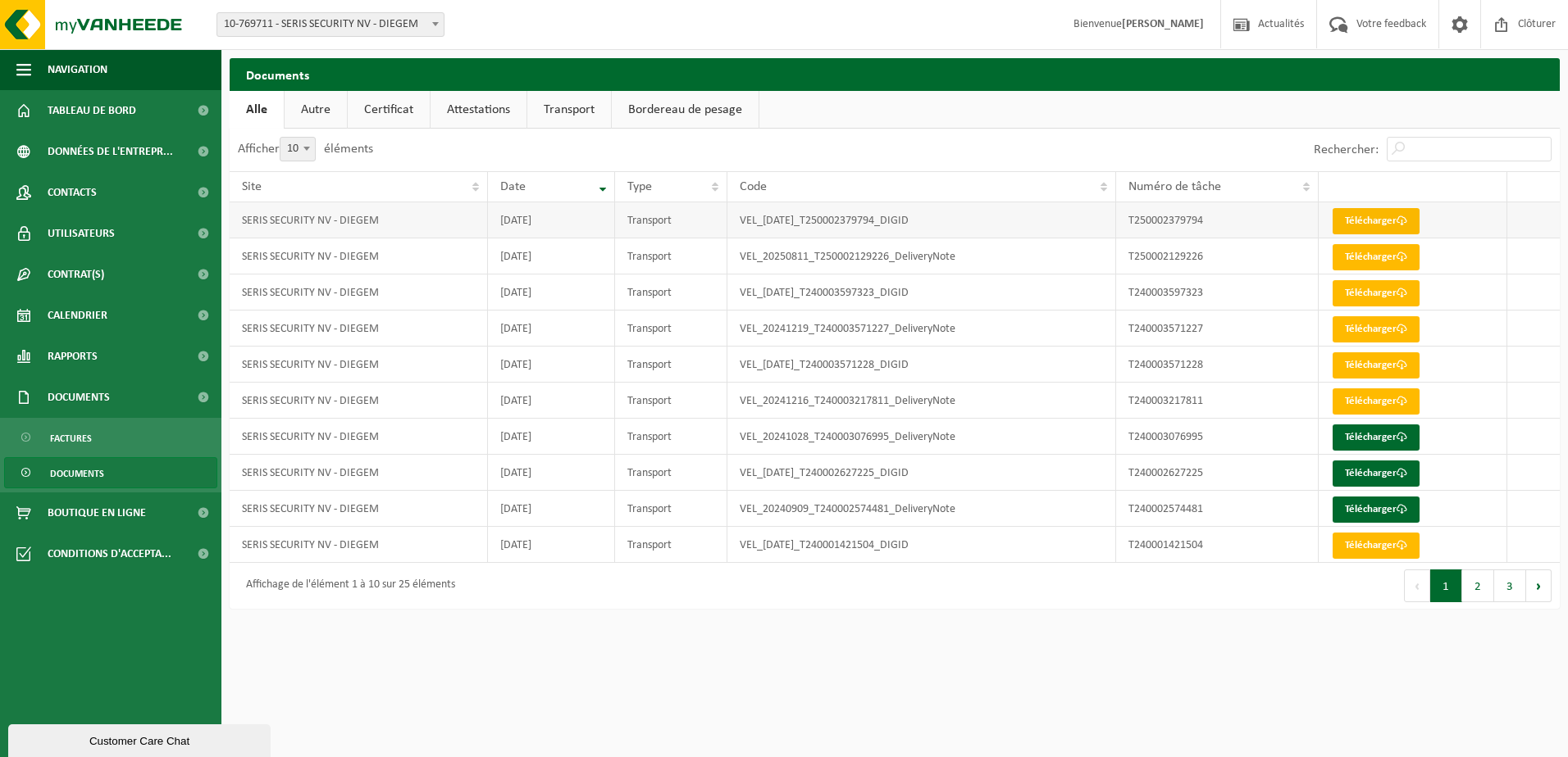
click at [1362, 223] on link "Télécharger" at bounding box center [1376, 221] width 87 height 26
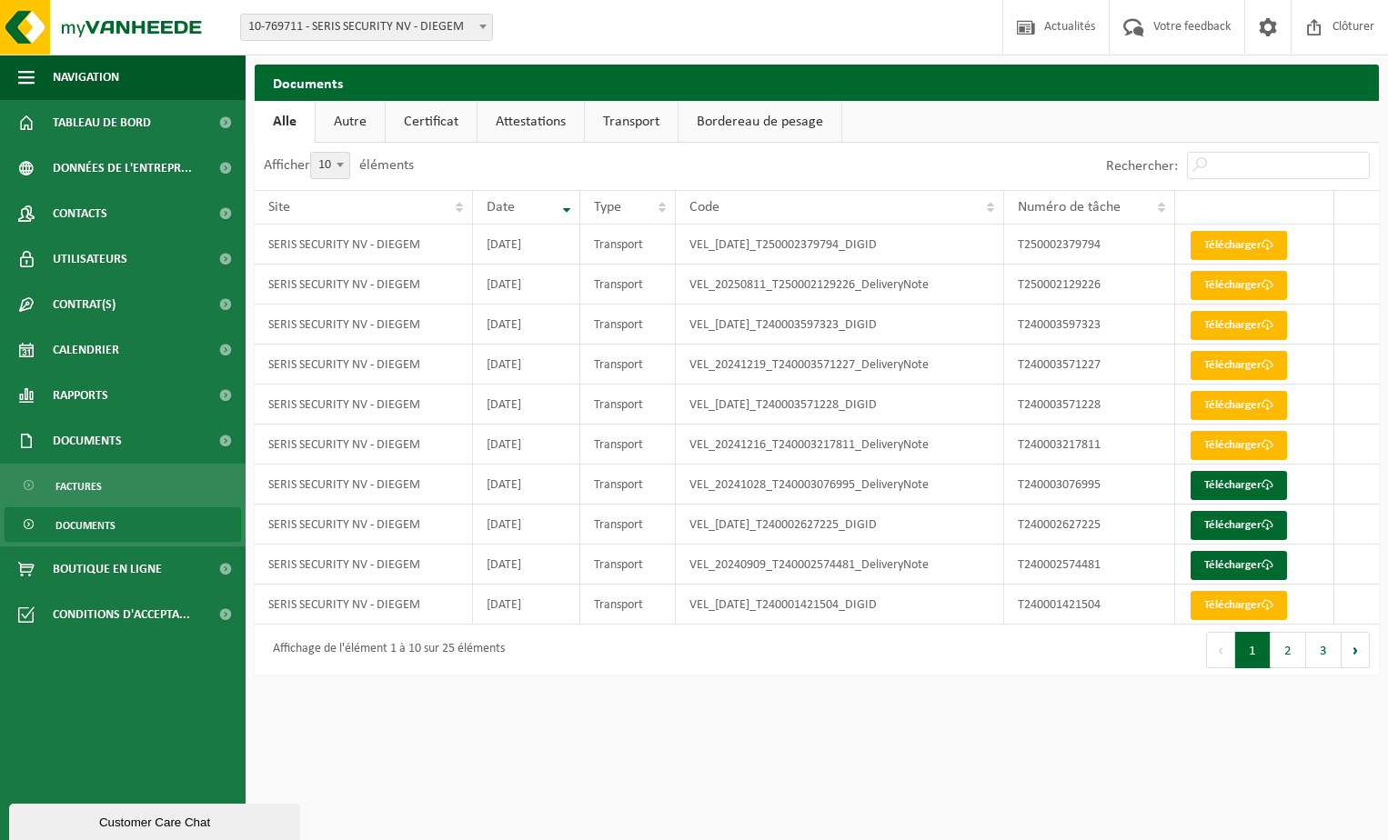
click at [442, 117] on link "Certificat" at bounding box center [431, 122] width 91 height 42
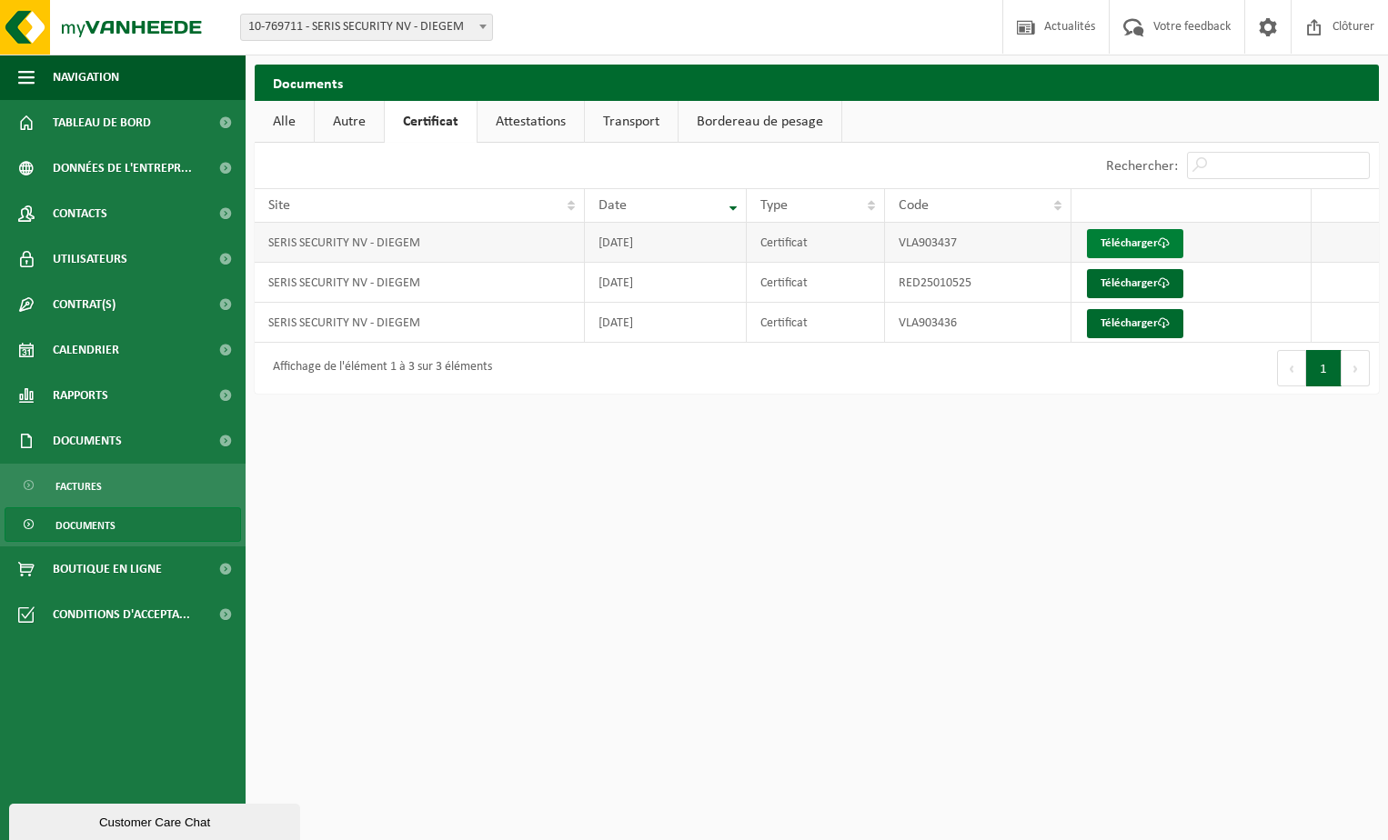
click at [1106, 245] on link "Télécharger" at bounding box center [1135, 243] width 96 height 29
click at [1140, 285] on link "Télécharger" at bounding box center [1135, 283] width 96 height 29
click at [1110, 322] on link "Télécharger" at bounding box center [1135, 323] width 96 height 29
